Goal: Task Accomplishment & Management: Use online tool/utility

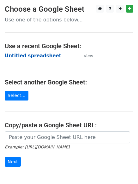
click at [40, 55] on strong "Untitled spreadsheet" at bounding box center [33, 56] width 57 height 6
click at [39, 54] on strong "Untitled spreadsheet" at bounding box center [33, 56] width 57 height 6
click at [42, 56] on strong "Untitled spreadsheet" at bounding box center [33, 56] width 57 height 6
click at [32, 56] on strong "Untitled spreadsheet" at bounding box center [33, 56] width 57 height 6
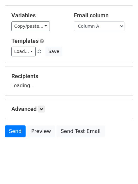
scroll to position [36, 0]
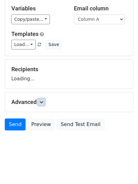
click at [43, 103] on icon at bounding box center [41, 102] width 4 height 4
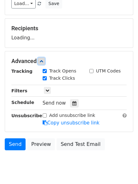
scroll to position [81, 0]
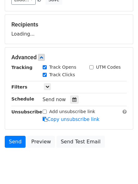
click at [73, 104] on div "Tracking Track Opens UTM Codes Track Clicks Filters Only include spreadsheet ro…" at bounding box center [68, 93] width 115 height 59
click at [72, 99] on icon at bounding box center [74, 100] width 4 height 4
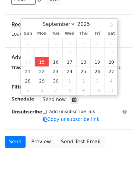
type input "2025-09-15 13:01"
type input "01"
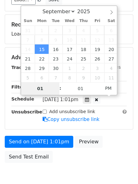
type input "4"
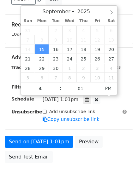
type input "2025-09-15 16:01"
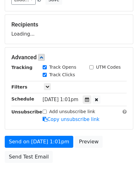
click at [60, 152] on div "Send on Sep 15 at 1:01pm Preview Send Test Email" at bounding box center [69, 151] width 138 height 30
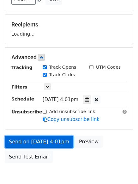
click at [57, 143] on link "Send on Sep 15 at 4:01pm" at bounding box center [39, 142] width 69 height 12
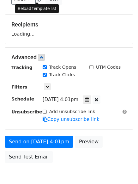
click at [38, 1] on span at bounding box center [39, 0] width 3 height 4
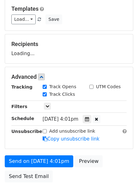
scroll to position [113, 0]
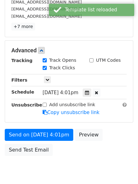
click at [54, 128] on form "Variables Copy/paste... {{Column A}} {{Column B}} {{Column C}} {{Column D}} {{C…" at bounding box center [69, 40] width 129 height 238
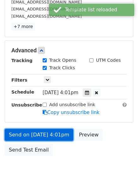
click at [53, 134] on link "Send on Sep 15 at 4:01pm" at bounding box center [39, 135] width 69 height 12
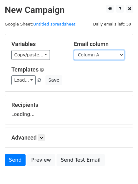
click at [97, 56] on select "Column A Column B Column C Column D Column E" at bounding box center [99, 55] width 51 height 10
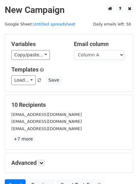
click at [95, 79] on div "Load... No templates saved Save" at bounding box center [69, 80] width 125 height 10
click at [100, 56] on select "Column A Column B Column C Column D Column E" at bounding box center [99, 55] width 51 height 10
select select "Column B"
click at [74, 50] on select "Column A Column B Column C Column D Column E" at bounding box center [99, 55] width 51 height 10
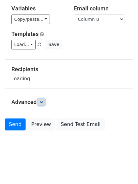
click at [41, 103] on icon at bounding box center [41, 102] width 4 height 4
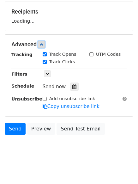
scroll to position [94, 0]
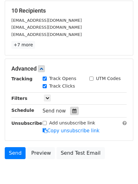
click at [74, 110] on div at bounding box center [74, 111] width 9 height 8
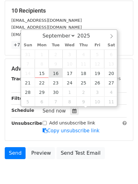
type input "2025-09-16 12:00"
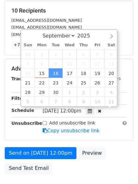
scroll to position [0, 0]
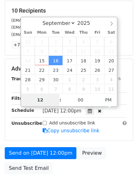
type input "5"
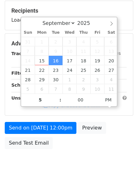
type input "2025-09-16 17:00"
click at [63, 145] on div "Send on Sep 16 at 12:00pm Preview Send Test Email" at bounding box center [69, 137] width 138 height 30
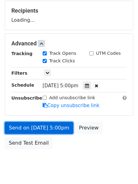
click at [57, 129] on link "Send on Sep 16 at 5:00pm" at bounding box center [39, 128] width 69 height 12
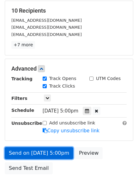
click at [54, 151] on link "Send on Sep 16 at 5:00pm" at bounding box center [39, 153] width 69 height 12
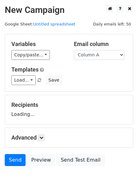
select select "Column C"
click at [74, 50] on select "Column A Column B Column C Column D Column E" at bounding box center [99, 55] width 51 height 10
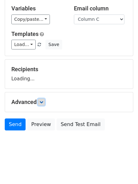
click at [41, 102] on icon at bounding box center [41, 102] width 4 height 4
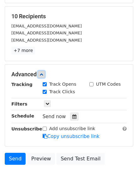
scroll to position [90, 0]
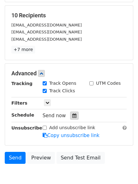
click at [72, 118] on icon at bounding box center [74, 116] width 4 height 4
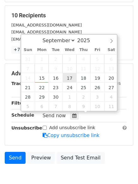
type input "2025-09-17 12:00"
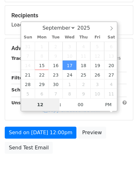
type input "6"
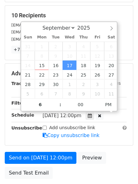
type input "2025-09-17 18:00"
click at [87, 151] on form "Variables Copy/paste... {{Column A}} {{Column B}} {{Column C}} {{Column D}} {{C…" at bounding box center [69, 63] width 129 height 238
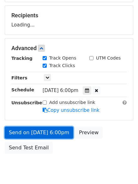
click at [51, 128] on link "Send on Sep 17 at 6:00pm" at bounding box center [39, 133] width 69 height 12
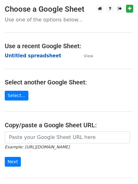
click at [47, 55] on strong "Untitled spreadsheet" at bounding box center [33, 56] width 57 height 6
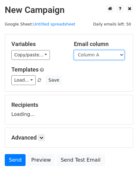
click at [108, 52] on select "Column A Column B Column C Column D Column E" at bounding box center [99, 55] width 51 height 10
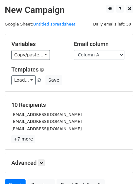
click at [100, 93] on form "Variables Copy/paste... {{Column A}} {{Column B}} {{Column C}} {{Column D}} {{C…" at bounding box center [69, 114] width 129 height 161
drag, startPoint x: 103, startPoint y: 56, endPoint x: 101, endPoint y: 60, distance: 4.3
click at [103, 56] on select "Column A Column B Column C Column D Column E" at bounding box center [99, 55] width 51 height 10
select select "Column D"
click at [74, 50] on select "Column A Column B Column C Column D Column E" at bounding box center [99, 55] width 51 height 10
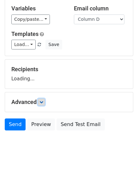
click at [42, 100] on icon at bounding box center [41, 102] width 4 height 4
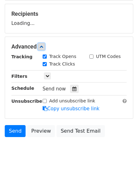
scroll to position [92, 0]
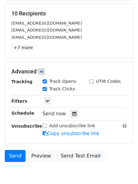
click at [74, 109] on div "Tracking Track Opens UTM Codes Track Clicks Filters Only include spreadsheet ro…" at bounding box center [68, 107] width 115 height 59
click at [72, 113] on icon at bounding box center [74, 114] width 4 height 4
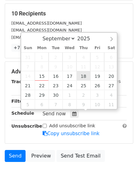
type input "2025-09-18 12:00"
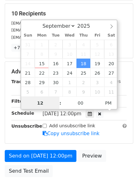
scroll to position [0, 0]
type input "7"
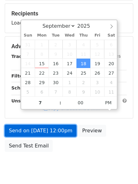
type input "2025-09-18 19:00"
click at [62, 136] on link "Send on Sep 18 at 12:00pm" at bounding box center [41, 131] width 72 height 12
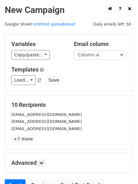
click at [65, 119] on div "[EMAIL_ADDRESS][DOMAIN_NAME]" at bounding box center [69, 121] width 125 height 7
drag, startPoint x: 100, startPoint y: 54, endPoint x: 100, endPoint y: 58, distance: 4.7
click at [100, 54] on select "Column A Column B Column C Column D Column E" at bounding box center [99, 55] width 51 height 10
select select "Column E"
click at [74, 50] on select "Column A Column B Column C Column D Column E" at bounding box center [99, 55] width 51 height 10
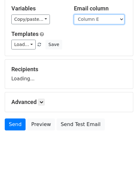
scroll to position [36, 0]
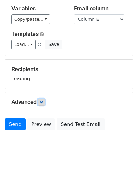
click at [42, 101] on icon at bounding box center [41, 102] width 4 height 4
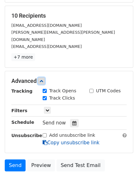
scroll to position [123, 0]
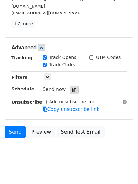
click at [72, 88] on icon at bounding box center [74, 90] width 4 height 4
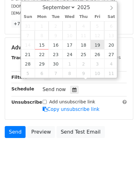
type input "[DATE] 12:00"
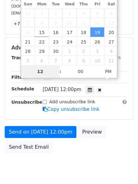
type input "8"
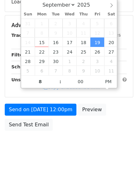
type input "[DATE] 20:00"
click at [84, 174] on html "New Campaign Daily emails left: 50 Google Sheet: Untitled spreadsheet Variables…" at bounding box center [69, 35] width 138 height 297
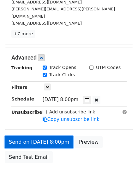
click at [61, 136] on link "Send on [DATE] 8:00pm" at bounding box center [39, 142] width 69 height 12
